Goal: Information Seeking & Learning: Learn about a topic

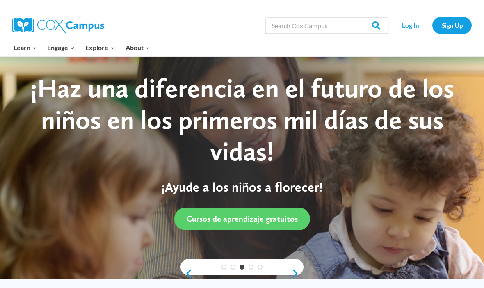
click at [408, 29] on link "Log In" at bounding box center [410, 25] width 36 height 17
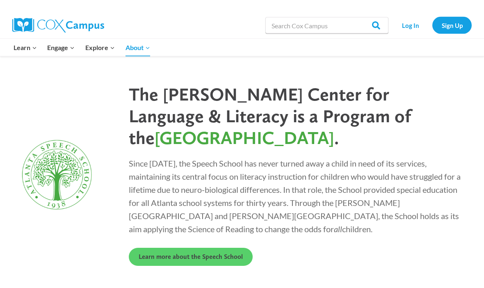
scroll to position [2264, 0]
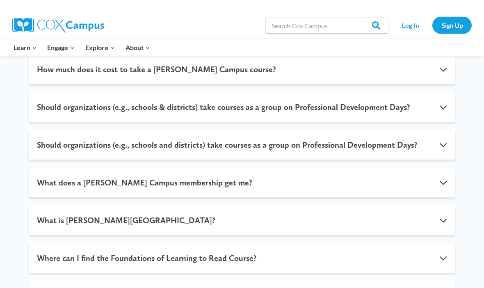
scroll to position [421, 0]
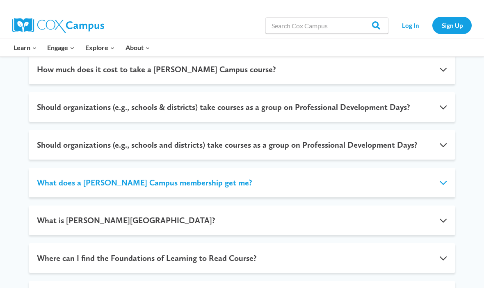
click at [440, 176] on button "What does a [PERSON_NAME] Campus membership get me?" at bounding box center [242, 183] width 426 height 30
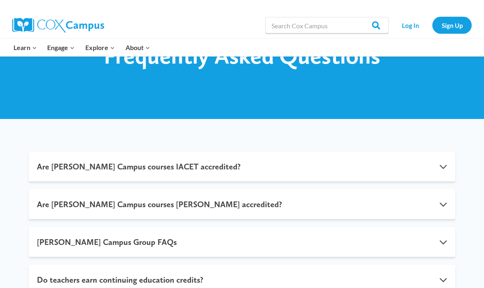
scroll to position [0, 0]
